Goal: Transaction & Acquisition: Subscribe to service/newsletter

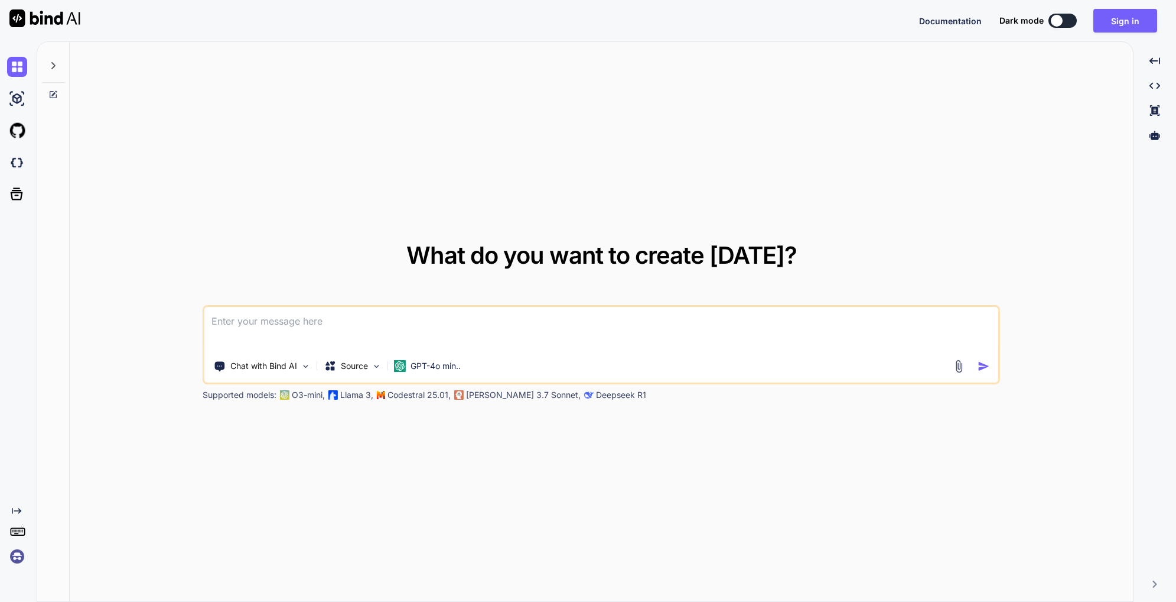
click at [1055, 23] on div at bounding box center [1057, 21] width 12 height 12
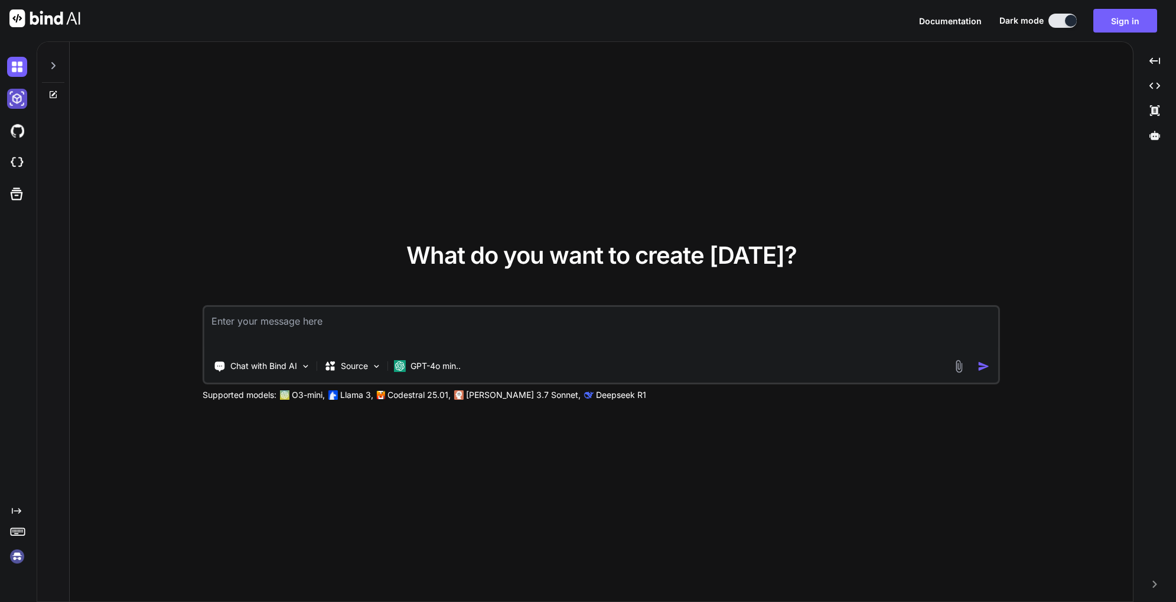
click at [18, 99] on img at bounding box center [17, 99] width 20 height 20
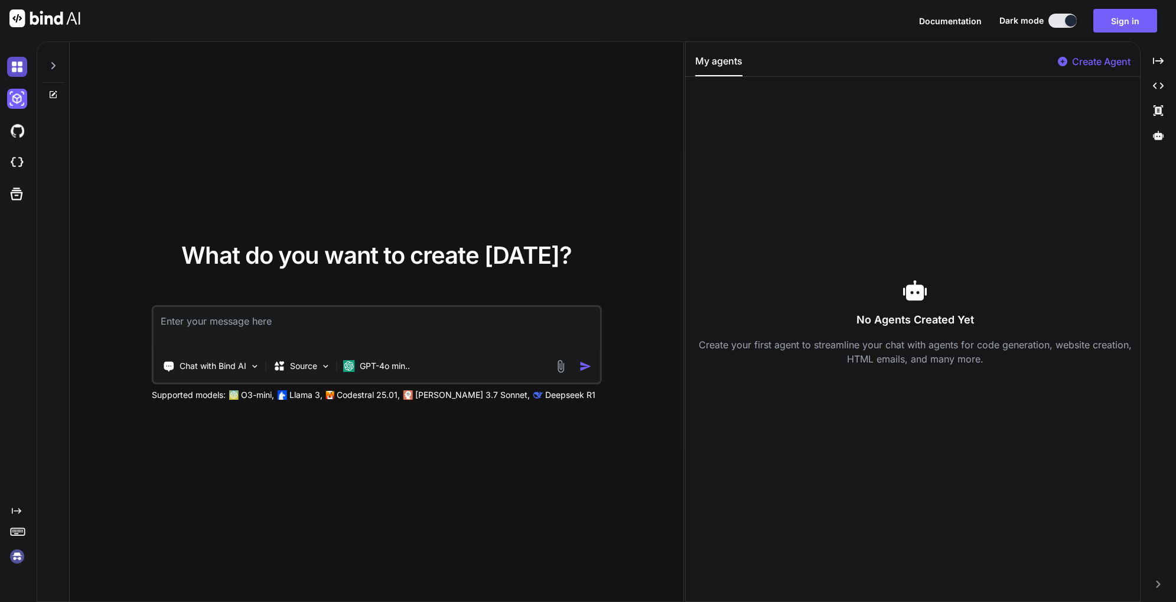
click at [18, 64] on img at bounding box center [17, 67] width 20 height 20
click at [19, 87] on div at bounding box center [19, 99] width 25 height 32
click at [19, 105] on img at bounding box center [17, 99] width 20 height 20
click at [24, 135] on img at bounding box center [17, 131] width 20 height 20
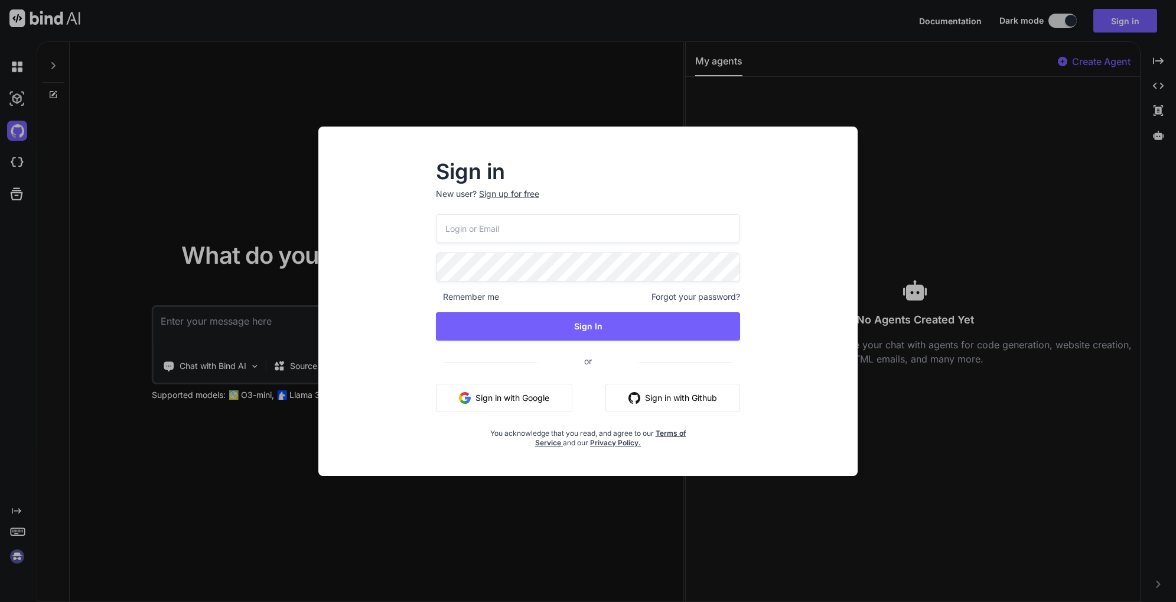
click at [15, 99] on div "Sign in New user? Sign up for free Remember me Forgot your password? Sign In or…" at bounding box center [588, 301] width 1176 height 602
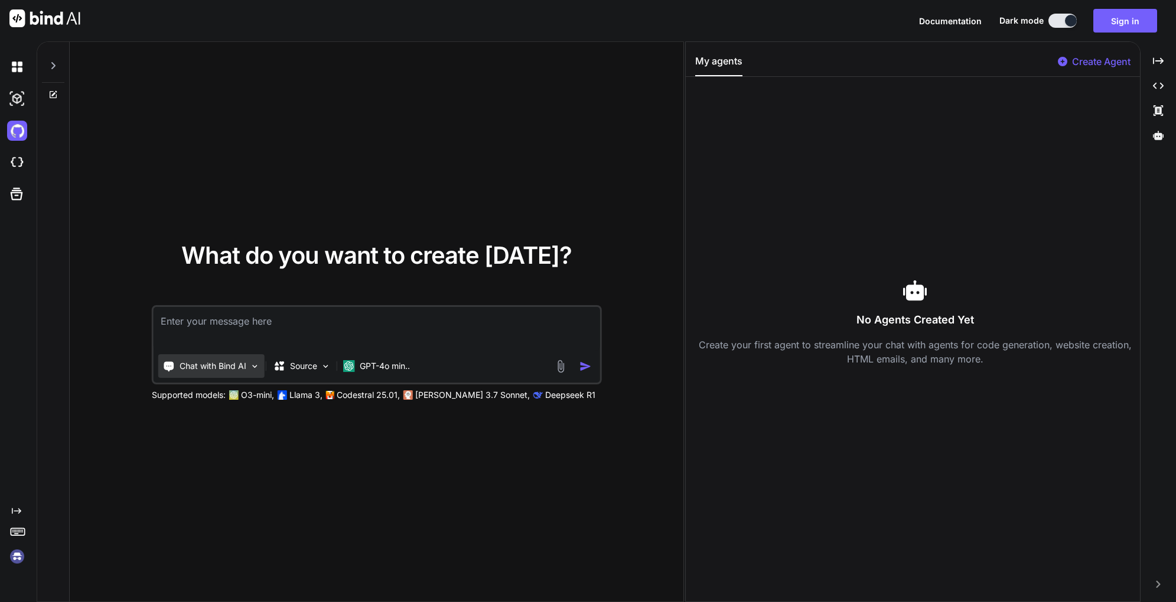
click at [232, 362] on p "Chat with Bind AI" at bounding box center [213, 366] width 67 height 12
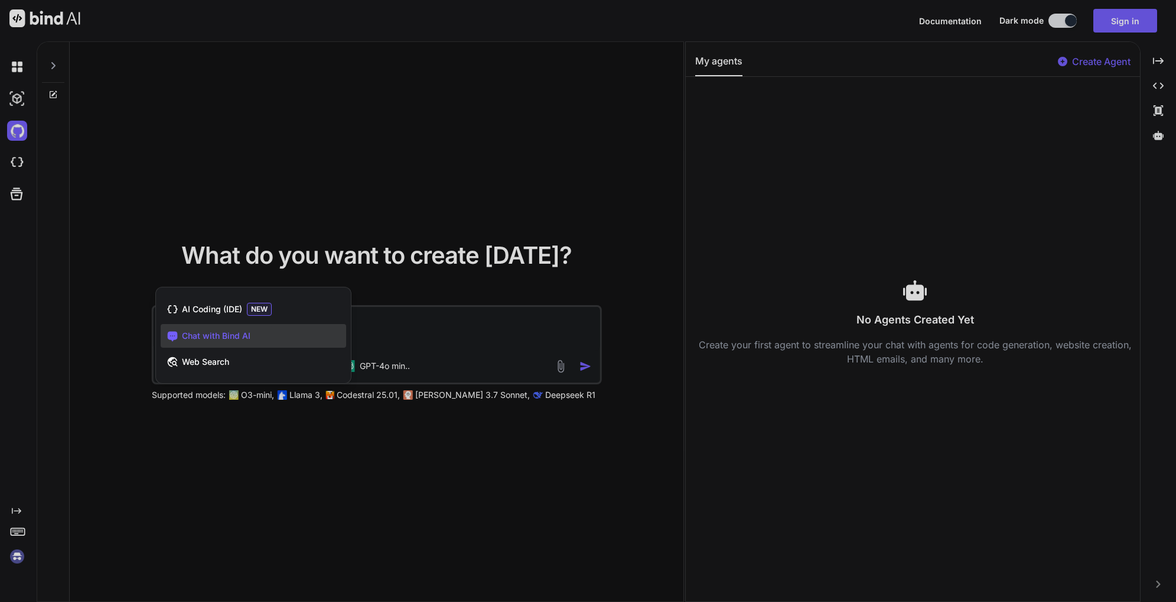
click at [435, 326] on div at bounding box center [588, 301] width 1176 height 602
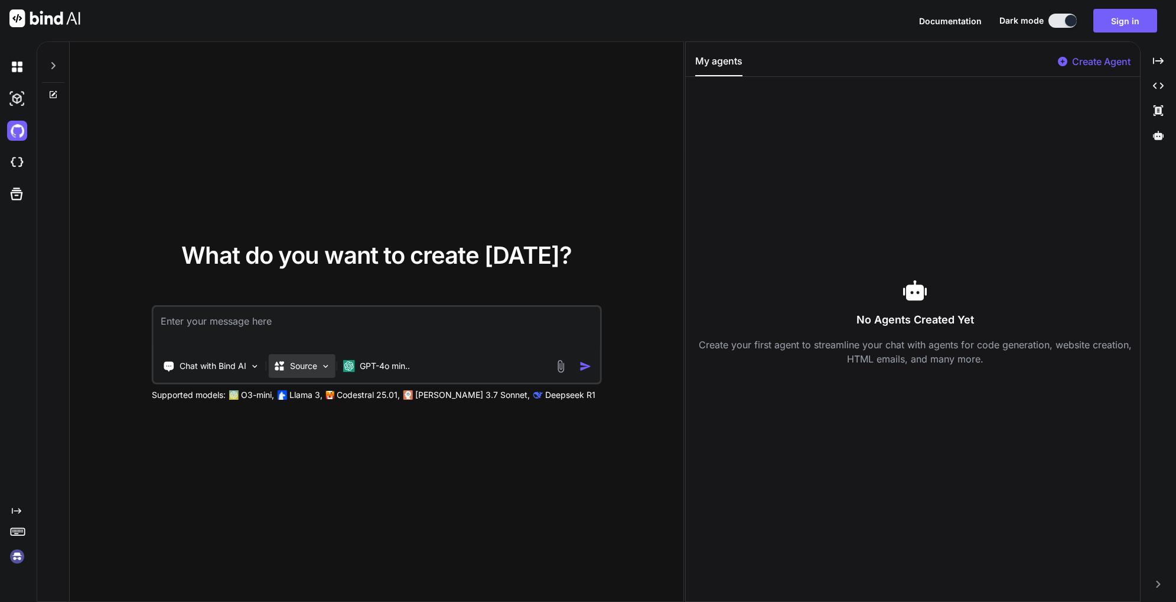
click at [309, 366] on p "Source" at bounding box center [303, 366] width 27 height 12
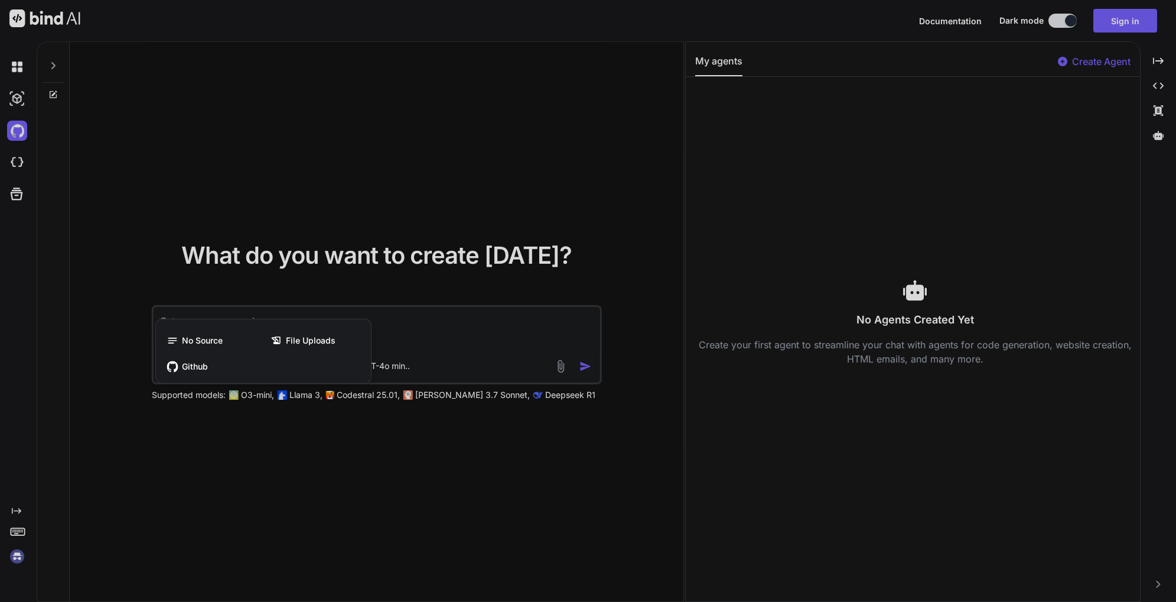
click at [444, 334] on div at bounding box center [588, 301] width 1176 height 602
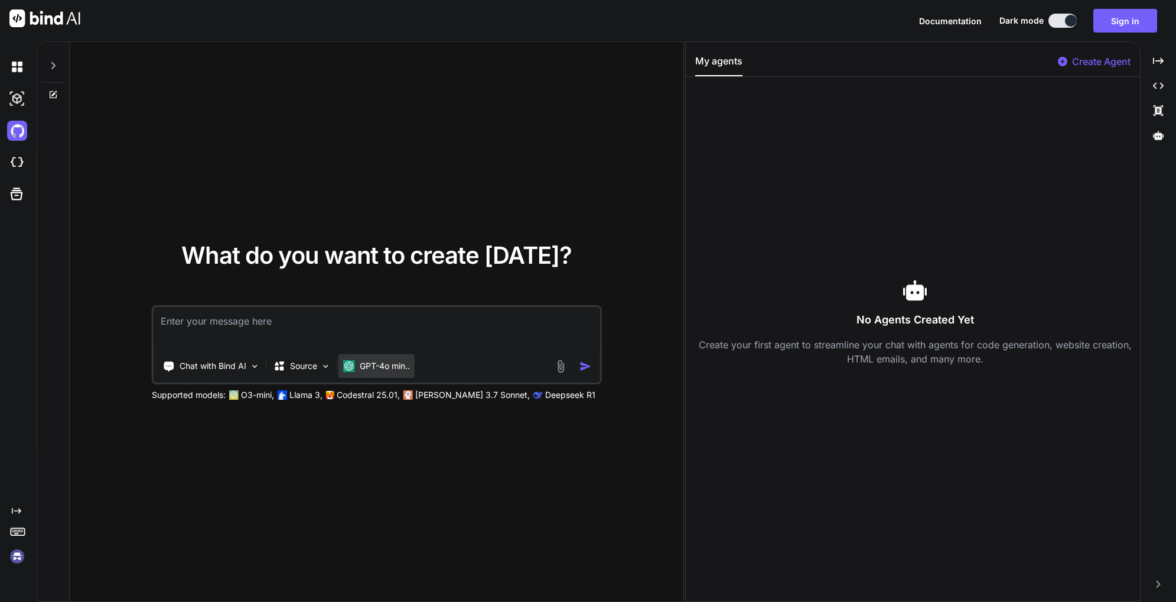
click at [407, 368] on p "GPT-4o min.." at bounding box center [385, 366] width 50 height 12
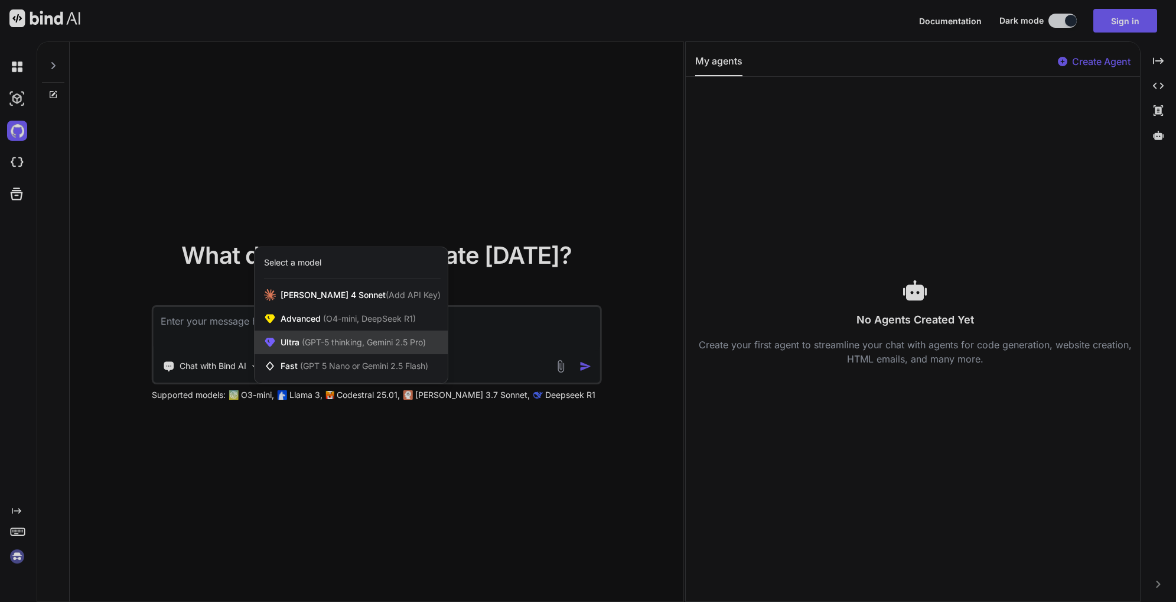
click at [340, 339] on span "(GPT-5 thinking, Gemini 2.5 Pro)" at bounding box center [363, 342] width 126 height 10
type textarea "x"
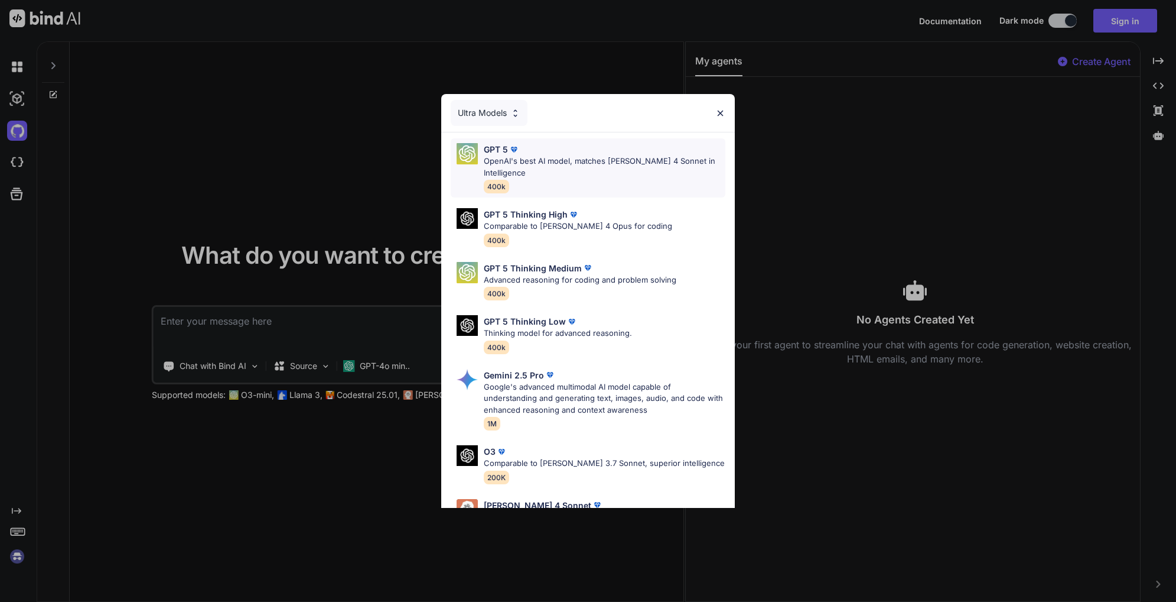
click at [529, 173] on p "OpenAI's best AI model, matches [PERSON_NAME] 4 Sonnet in Intelligence" at bounding box center [605, 166] width 242 height 23
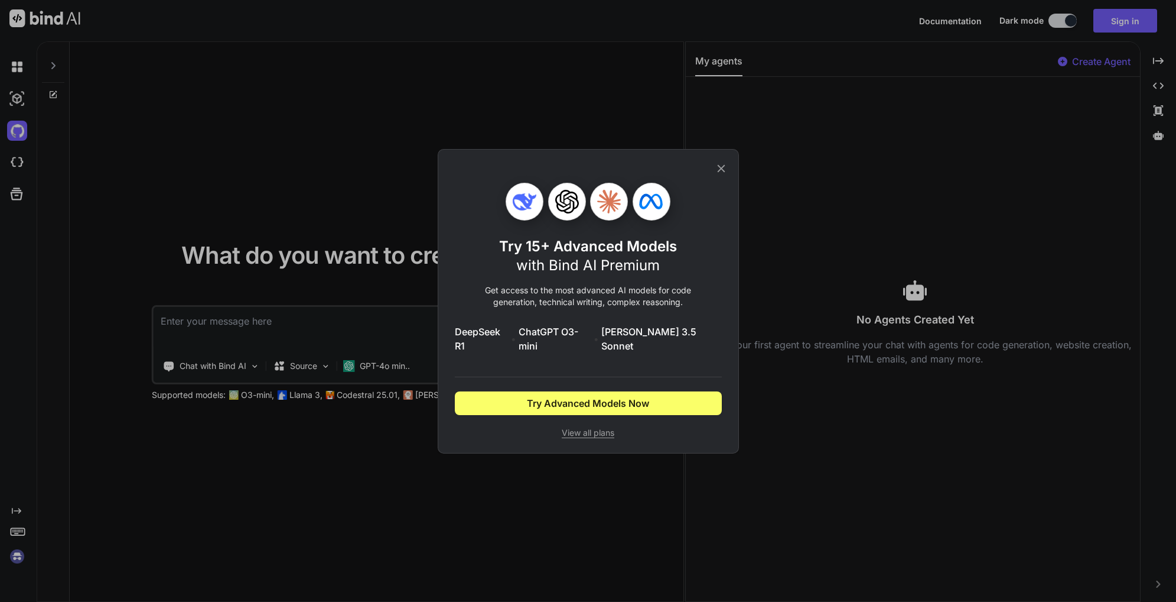
click at [720, 172] on icon at bounding box center [721, 168] width 8 height 8
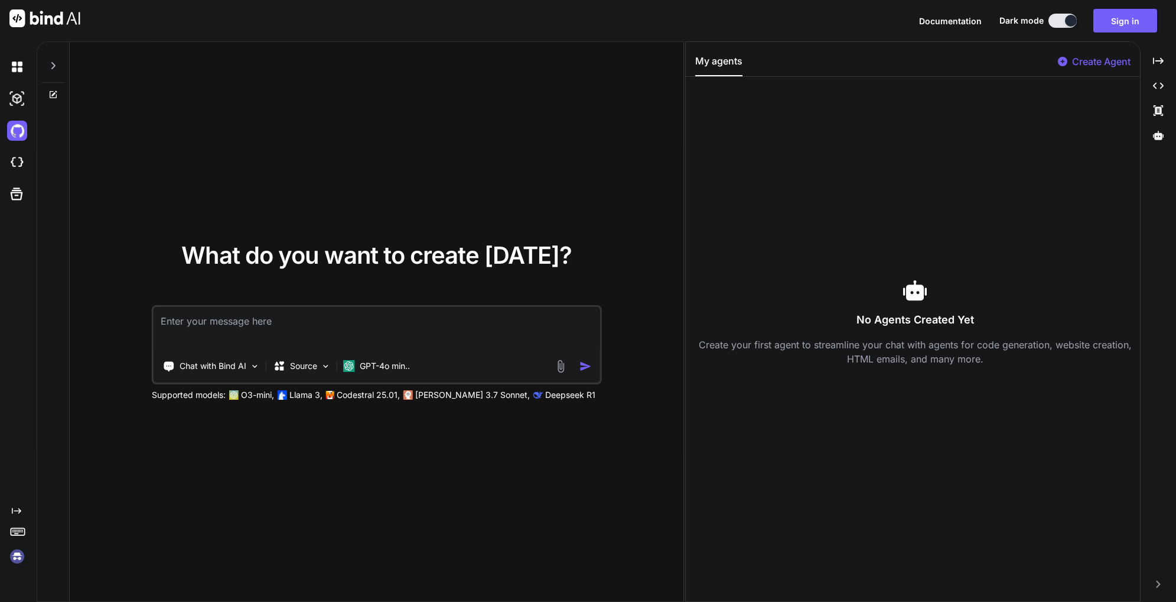
click at [425, 323] on textarea at bounding box center [377, 329] width 447 height 44
click at [332, 324] on textarea at bounding box center [377, 329] width 447 height 44
click at [360, 325] on textarea at bounding box center [377, 329] width 447 height 44
paste textarea
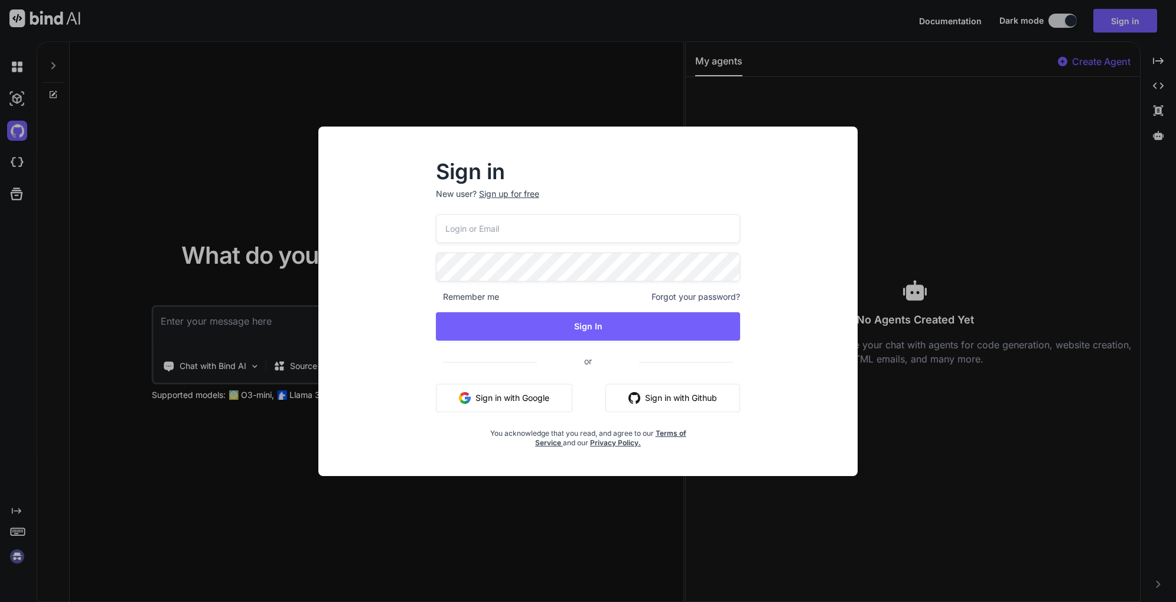
click at [532, 401] on button "Sign in with Google" at bounding box center [504, 397] width 136 height 28
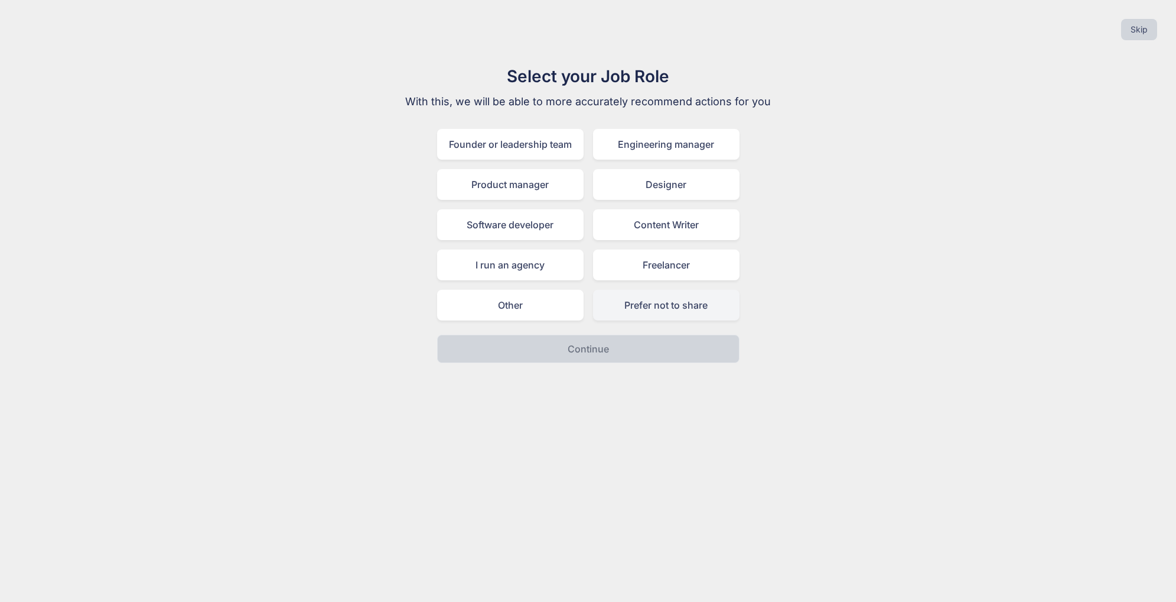
click at [658, 301] on div "Prefer not to share" at bounding box center [666, 305] width 147 height 31
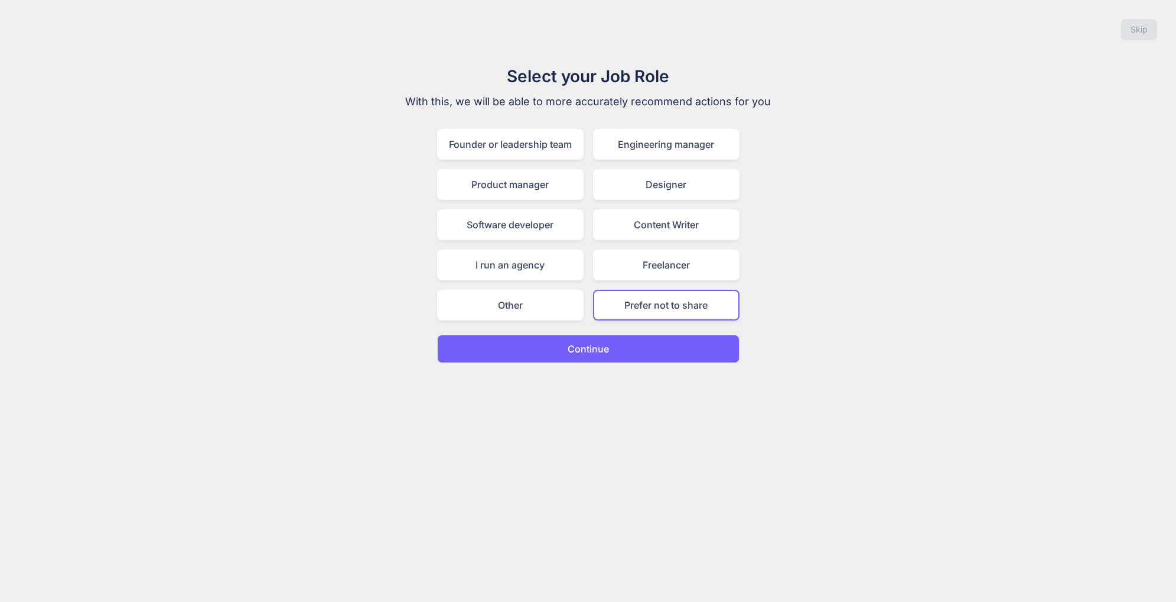
click at [649, 344] on button "Continue" at bounding box center [588, 348] width 303 height 28
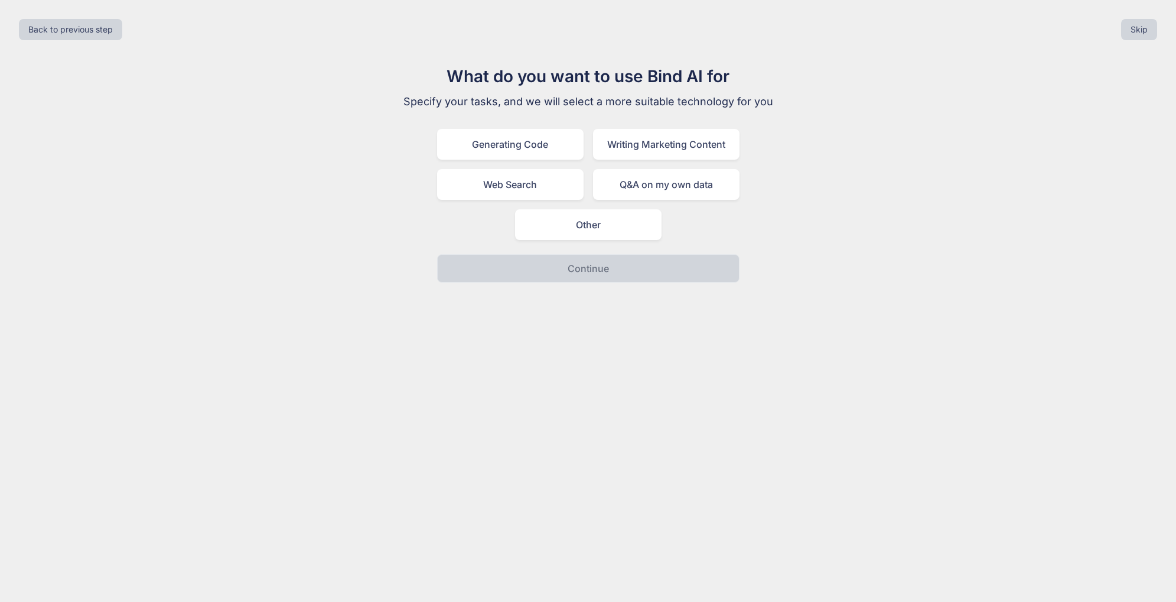
click at [603, 240] on div "What do you want to use Bind AI for Specify your tasks, and we will select a mo…" at bounding box center [588, 173] width 397 height 219
click at [604, 230] on div "Other" at bounding box center [588, 224] width 147 height 31
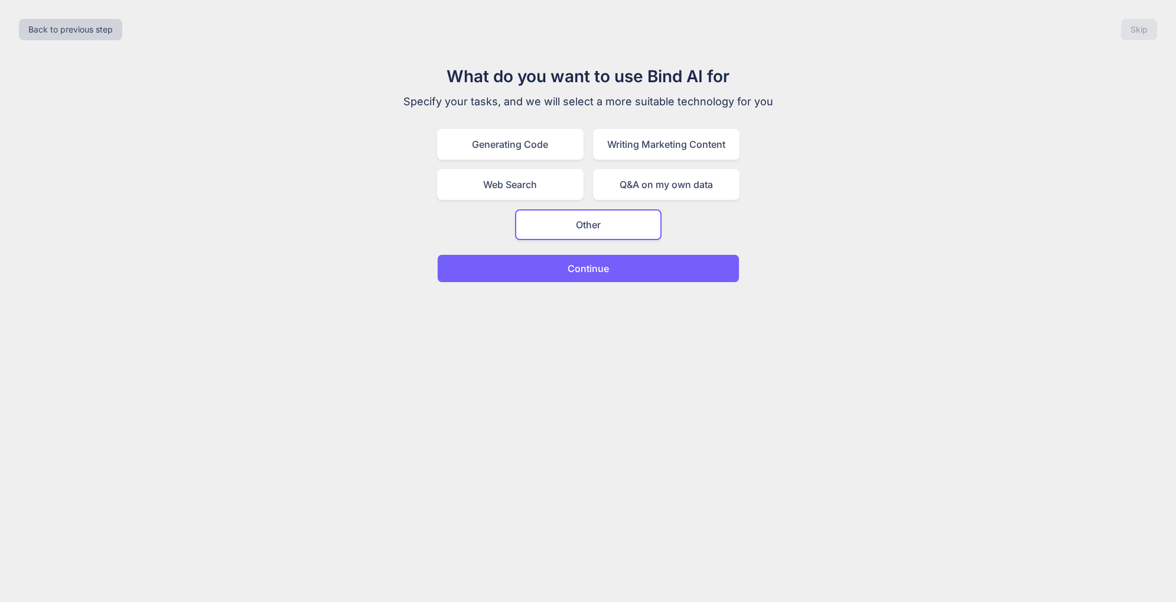
click at [615, 268] on button "Continue" at bounding box center [588, 268] width 303 height 28
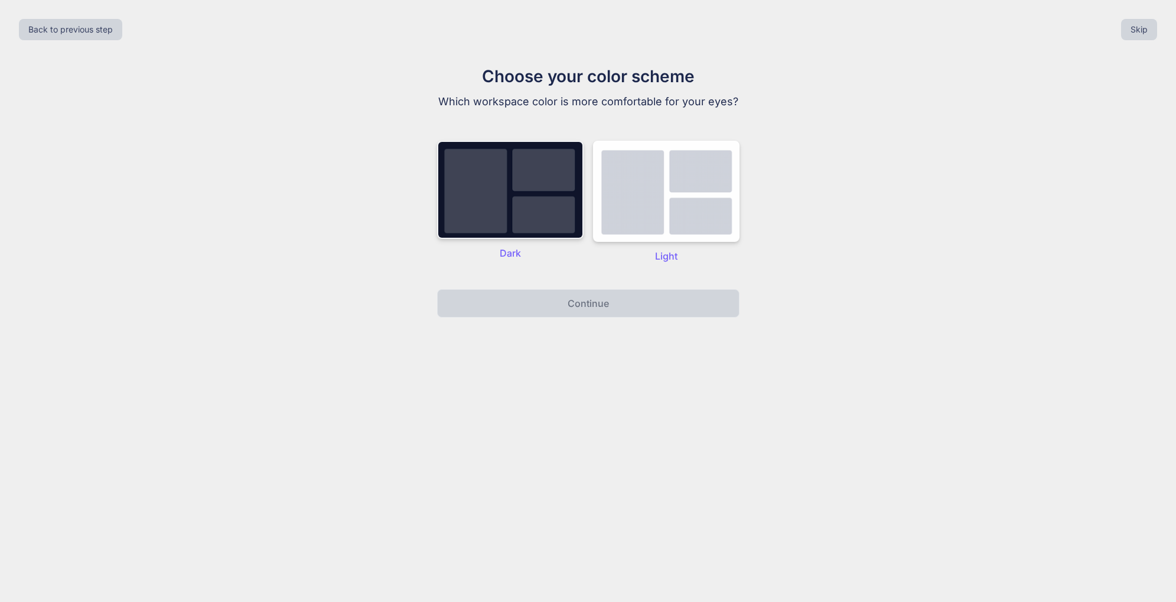
click at [549, 217] on img at bounding box center [510, 190] width 147 height 98
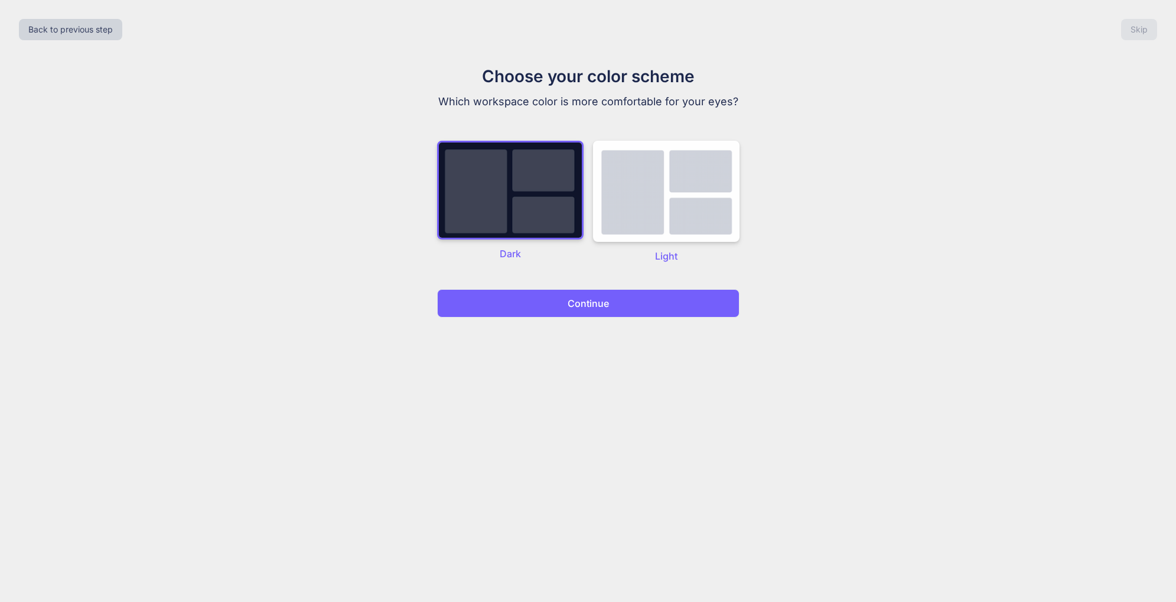
click at [613, 307] on button "Continue" at bounding box center [588, 303] width 303 height 28
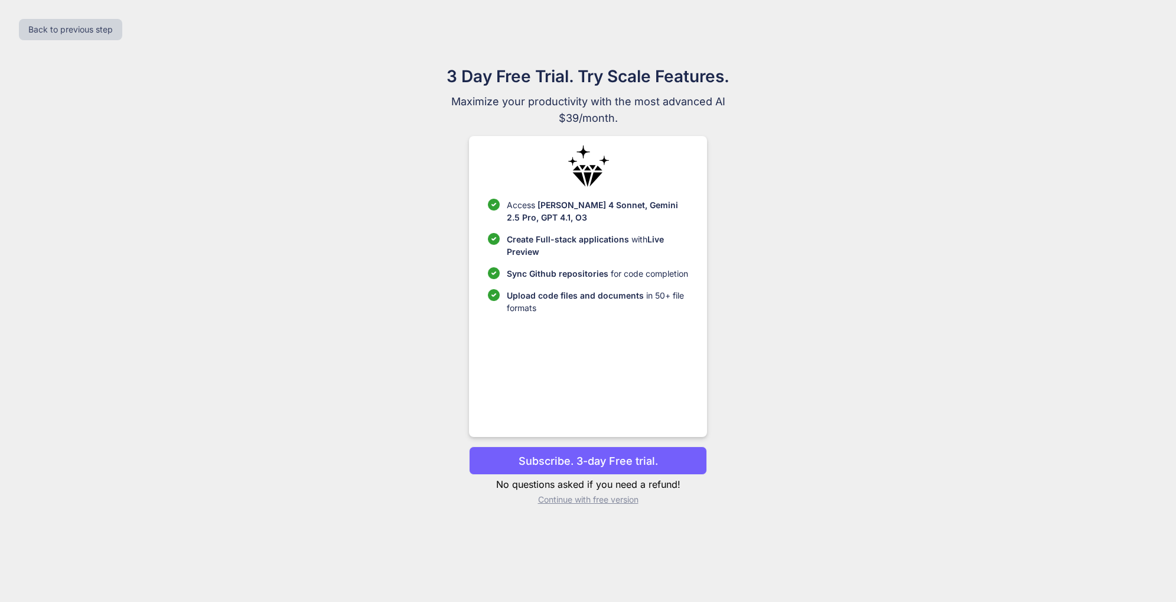
click at [608, 460] on p "Subscribe. 3-day Free trial." at bounding box center [588, 461] width 139 height 16
